Goal: Transaction & Acquisition: Purchase product/service

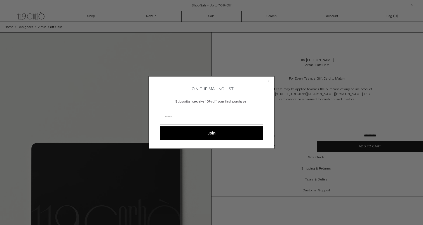
click at [271, 79] on circle "Close dialog" at bounding box center [269, 80] width 5 height 5
